Goal: Information Seeking & Learning: Check status

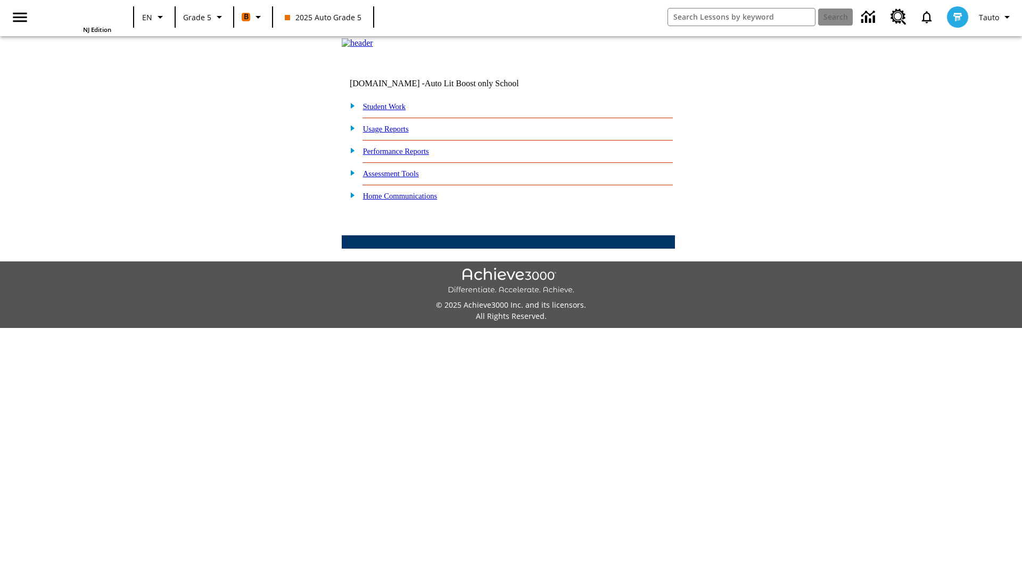
click at [407, 155] on link "Performance Reports" at bounding box center [396, 151] width 66 height 9
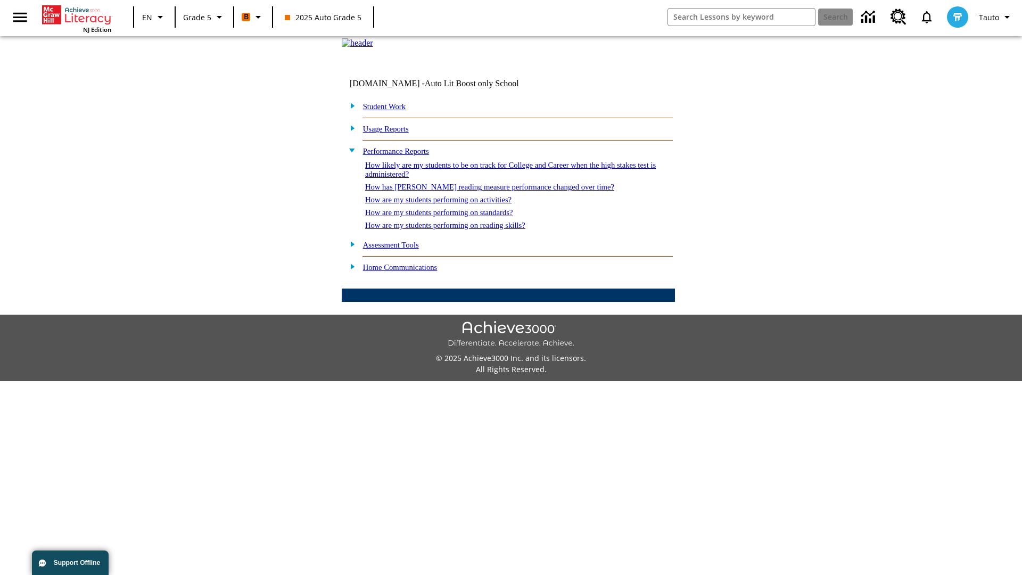
click at [450, 217] on link "How are my students performing on standards?" at bounding box center [439, 212] width 148 height 9
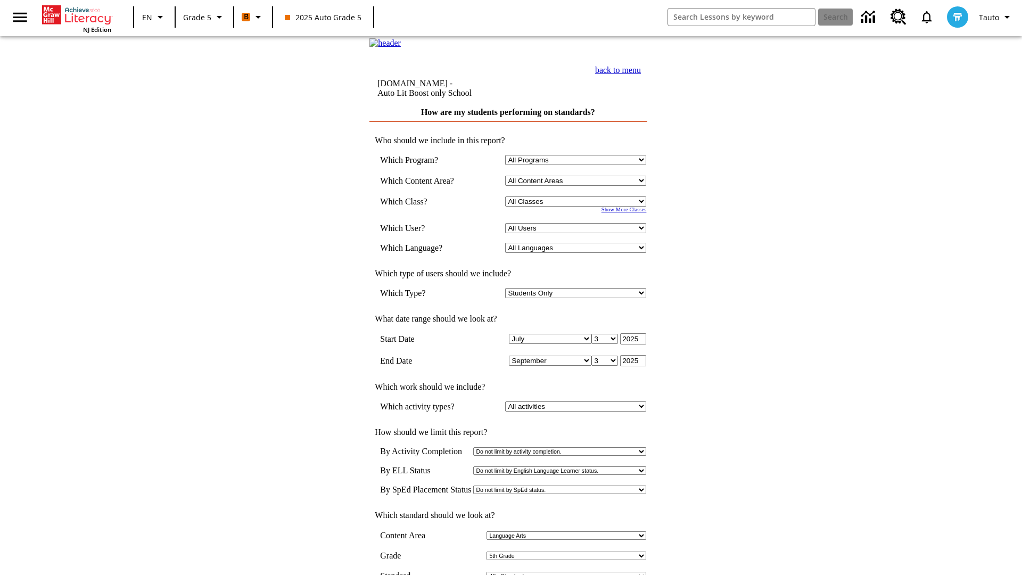
select select "11133131"
click at [578, 233] on select "All Users Cat, Sautoen Cat, Sautoes Cat, Sautoss Donotlogin, Sautoen Twoschools…" at bounding box center [575, 228] width 141 height 10
select select "21437107"
